Goal: Transaction & Acquisition: Purchase product/service

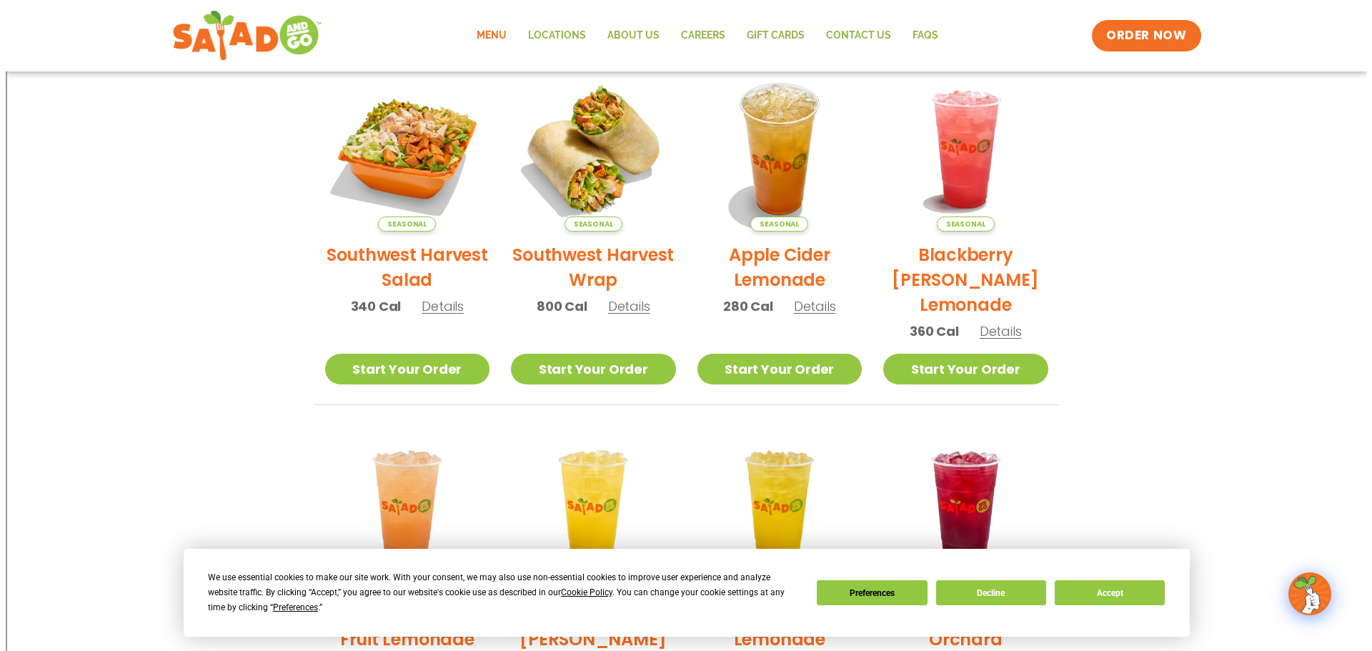
scroll to position [266, 0]
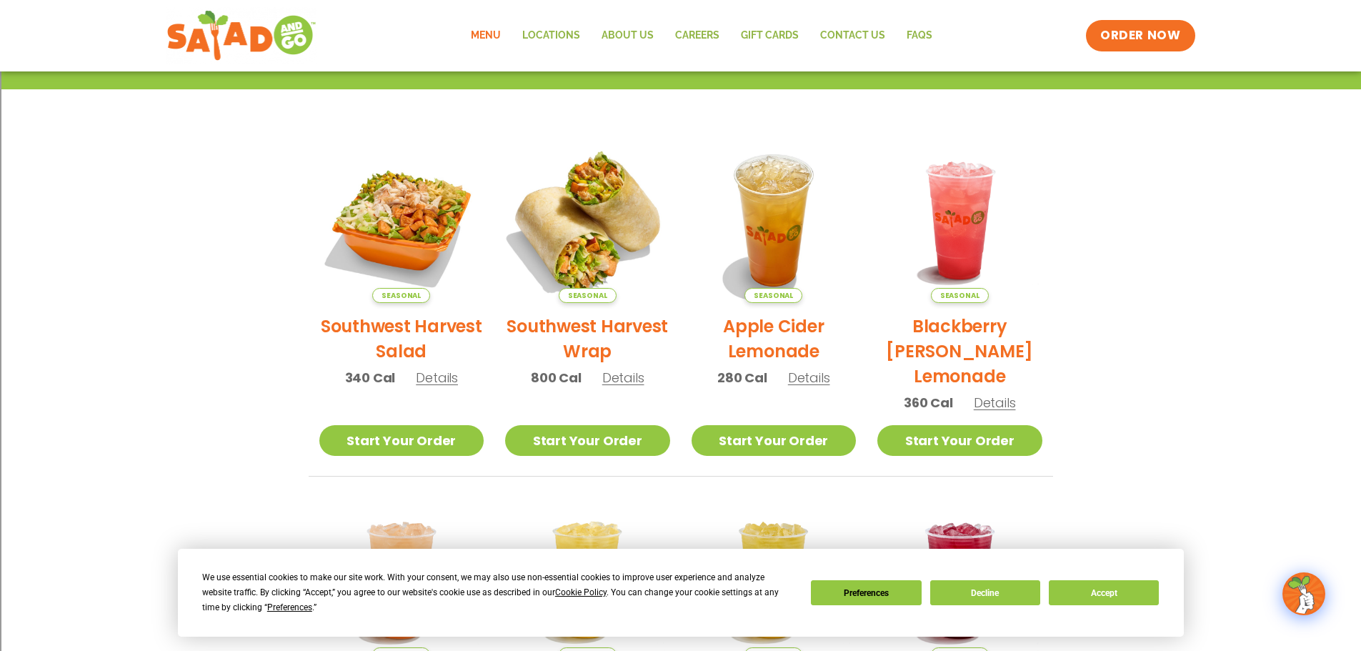
click at [599, 206] on img at bounding box center [588, 221] width 194 height 194
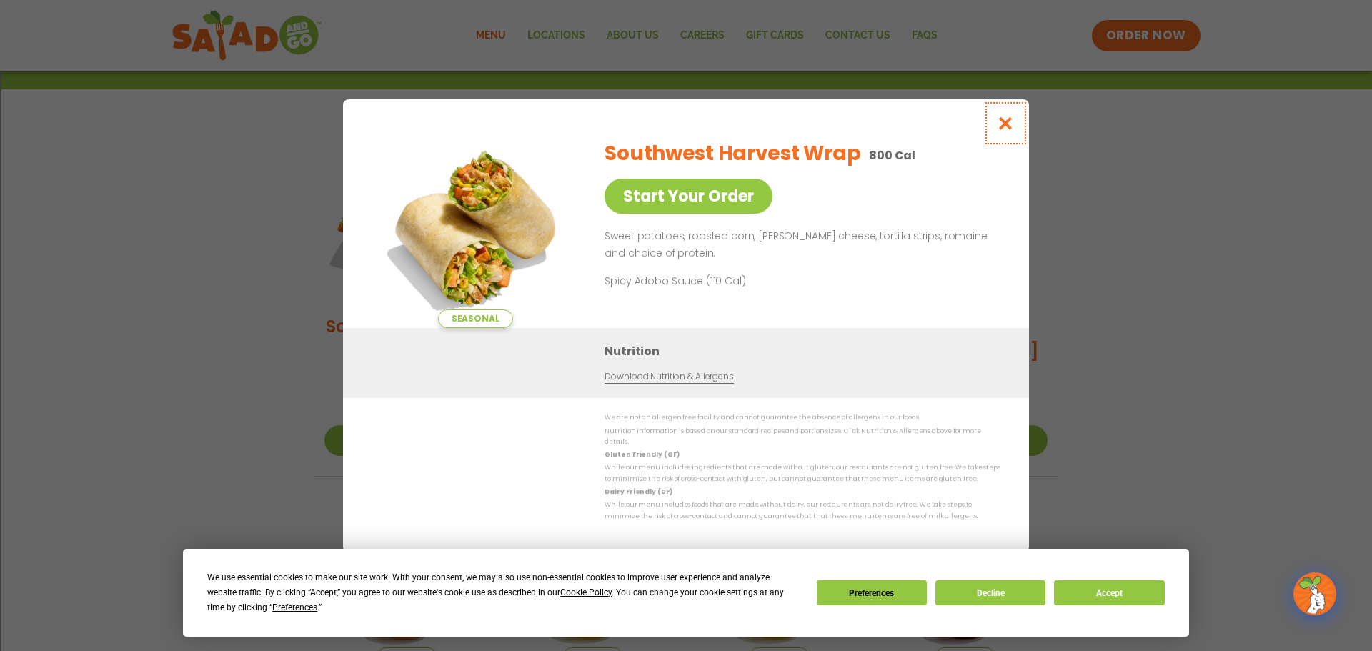
click at [1011, 128] on icon "Close modal" at bounding box center [1005, 123] width 18 height 15
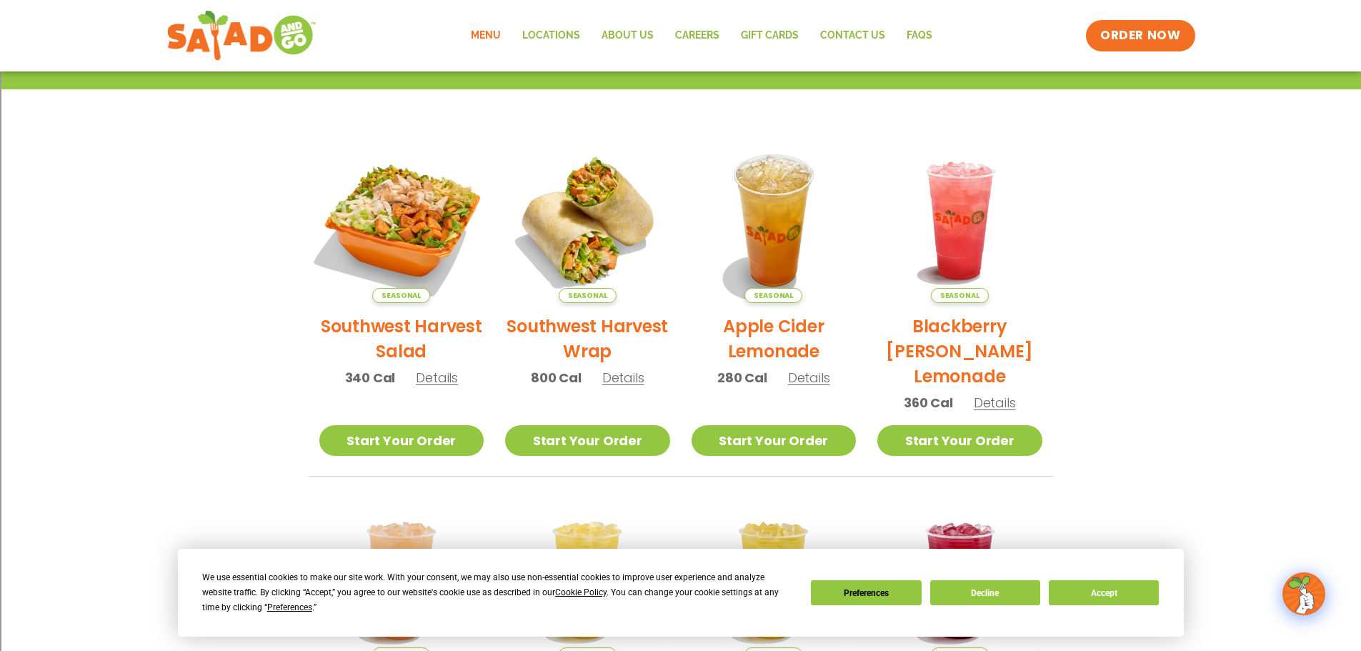
click at [396, 218] on img at bounding box center [401, 221] width 194 height 194
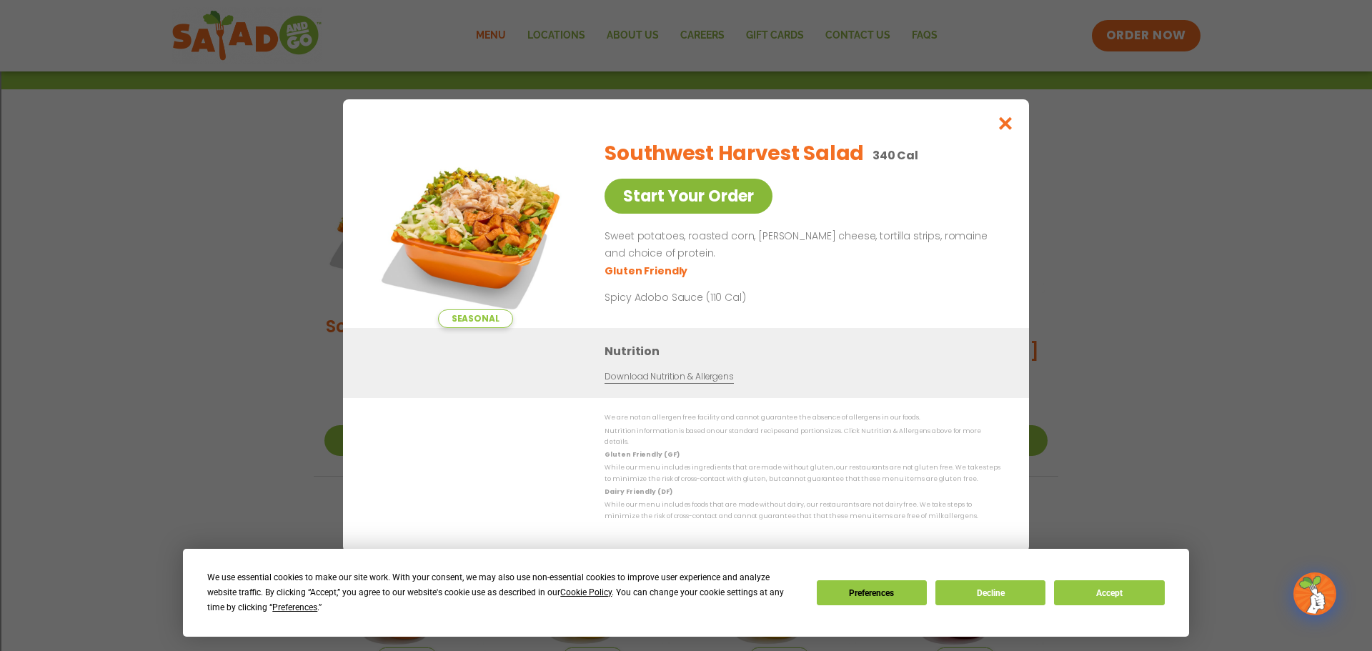
click at [676, 211] on link "Start Your Order" at bounding box center [688, 196] width 168 height 35
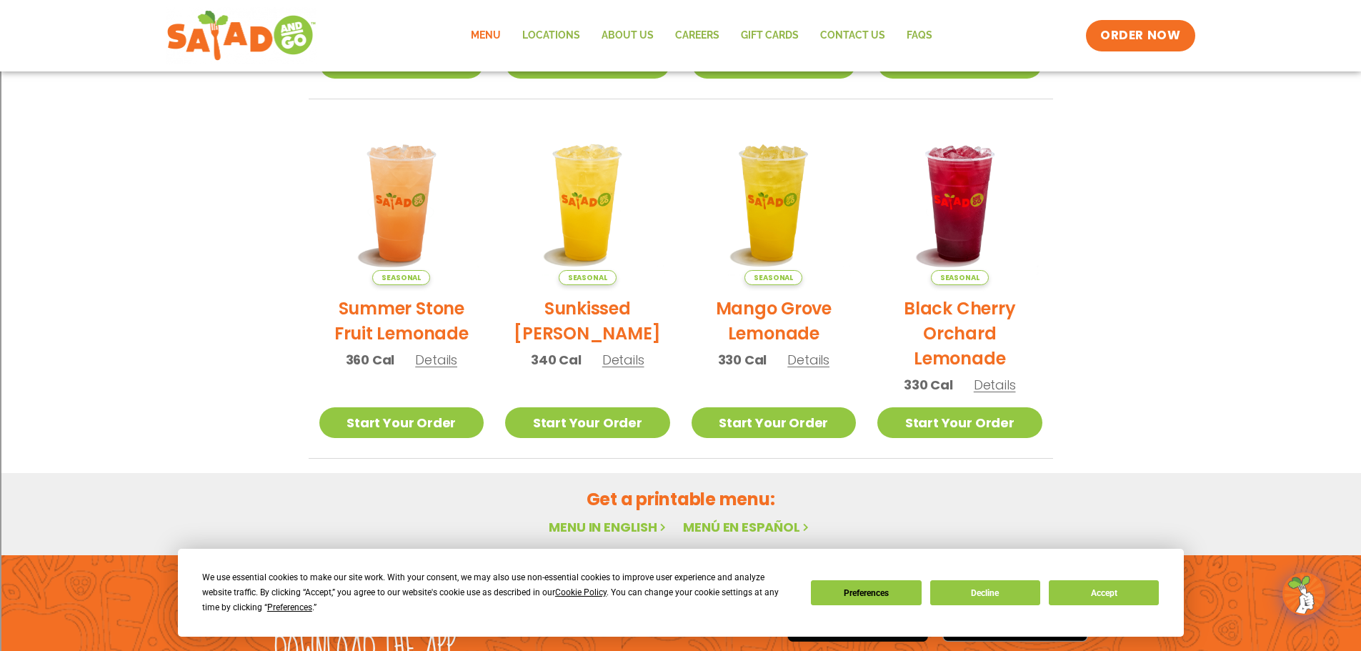
scroll to position [429, 0]
